Goal: Task Accomplishment & Management: Use online tool/utility

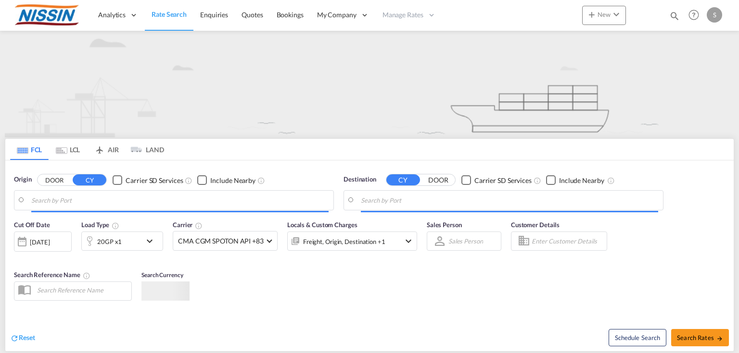
type input "Tacoma, [GEOGRAPHIC_DATA], USTIW"
type input "[GEOGRAPHIC_DATA], JPYOK"
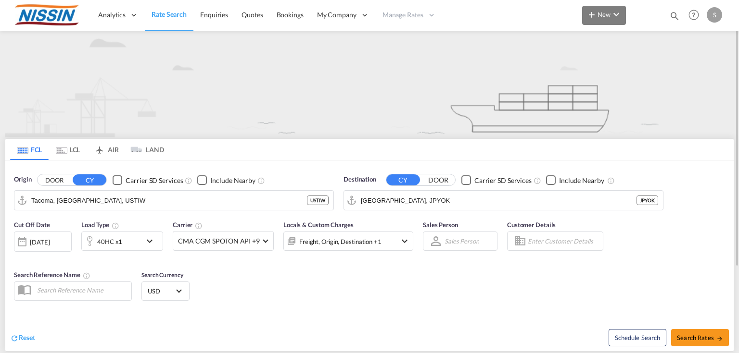
click at [600, 17] on span "New" at bounding box center [604, 15] width 36 height 8
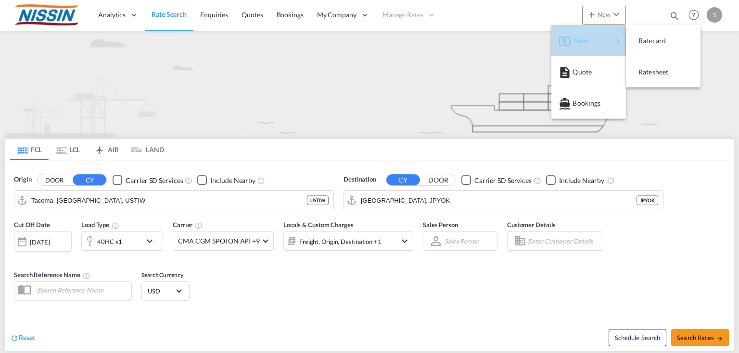
click at [588, 46] on div "Rates" at bounding box center [592, 41] width 38 height 24
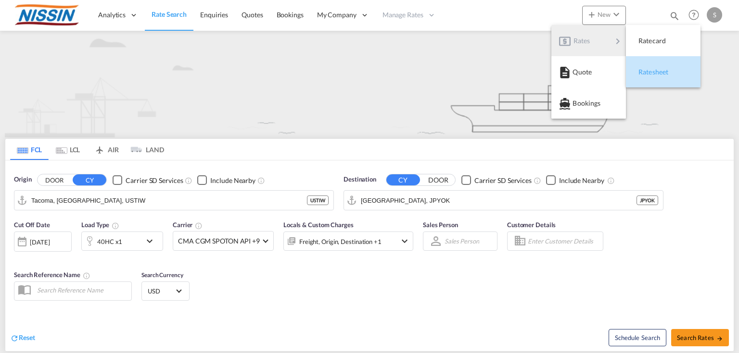
click at [649, 74] on span "Ratesheet" at bounding box center [643, 72] width 11 height 19
